Goal: Navigation & Orientation: Find specific page/section

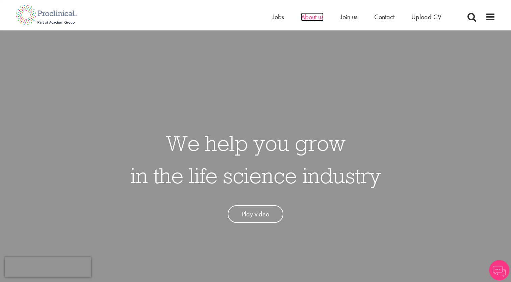
click at [313, 19] on span "About us" at bounding box center [312, 17] width 23 height 9
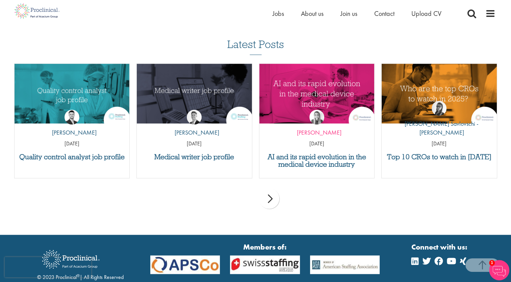
scroll to position [1274, 0]
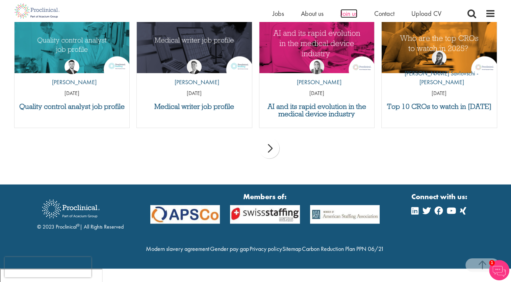
click at [343, 15] on span "Join us" at bounding box center [349, 13] width 17 height 9
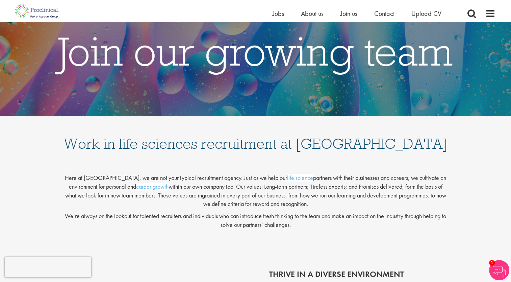
scroll to position [14, 0]
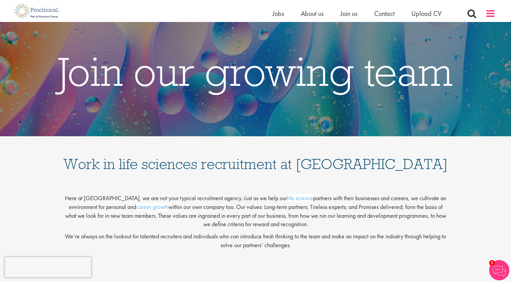
click at [491, 14] on span at bounding box center [491, 13] width 10 height 10
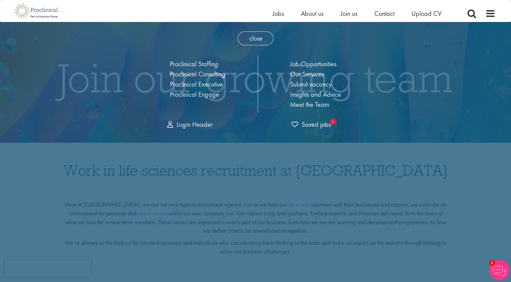
scroll to position [0, 0]
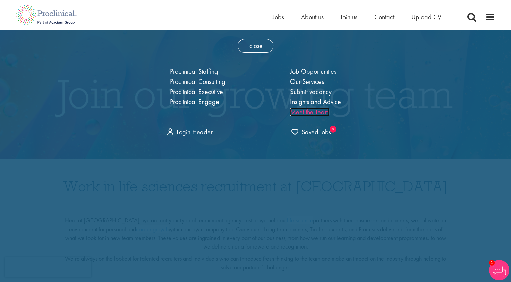
click at [314, 110] on link "Meet the Team" at bounding box center [309, 111] width 39 height 9
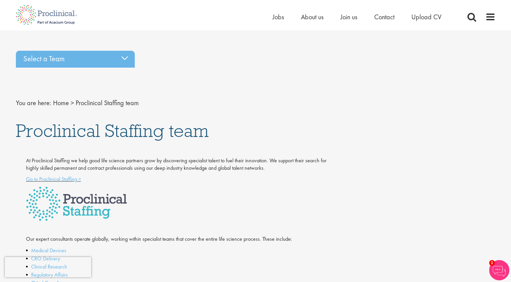
click at [119, 68] on div "Select a Team Basel team Benelux team Biometrics team Boston team Brussels team…" at bounding box center [256, 59] width 490 height 24
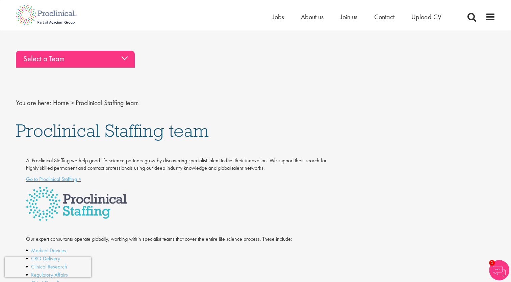
click at [119, 60] on div "Select a Team" at bounding box center [75, 59] width 119 height 17
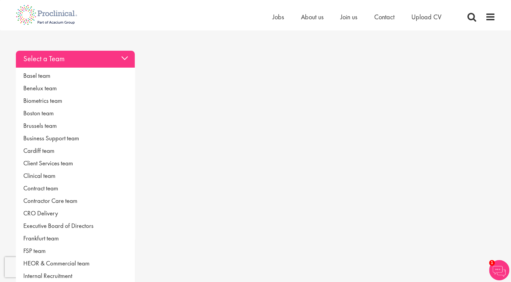
click at [60, 226] on link "Executive Board of Directors" at bounding box center [75, 225] width 119 height 13
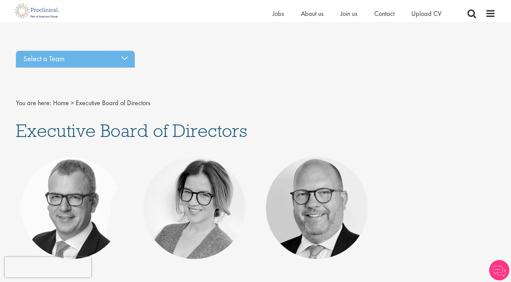
scroll to position [100, 0]
